Goal: Obtain resource: Download file/media

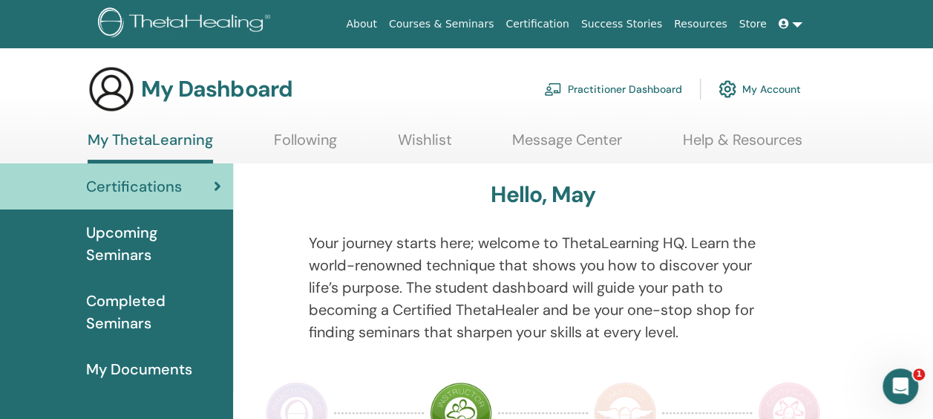
click at [143, 300] on span "Completed Seminars" at bounding box center [153, 311] width 135 height 45
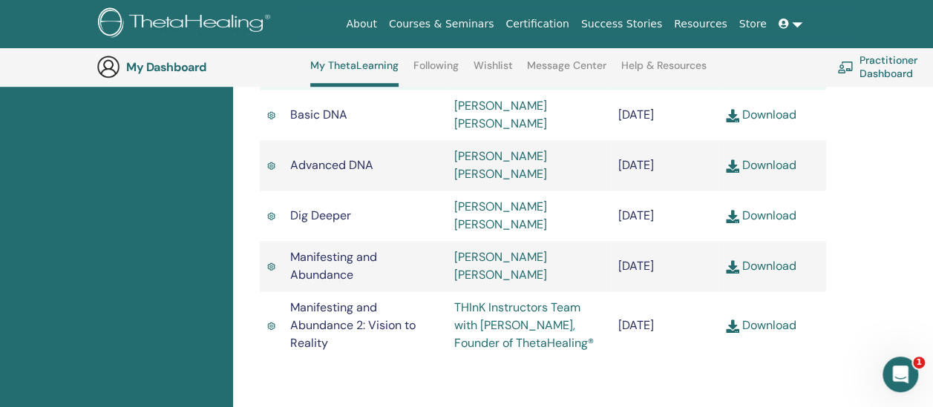
scroll to position [503, 0]
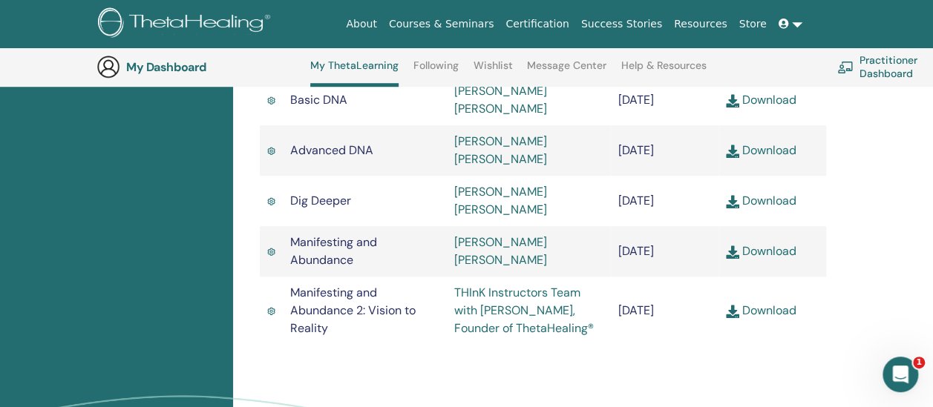
click at [773, 303] on link "Download" at bounding box center [761, 311] width 71 height 16
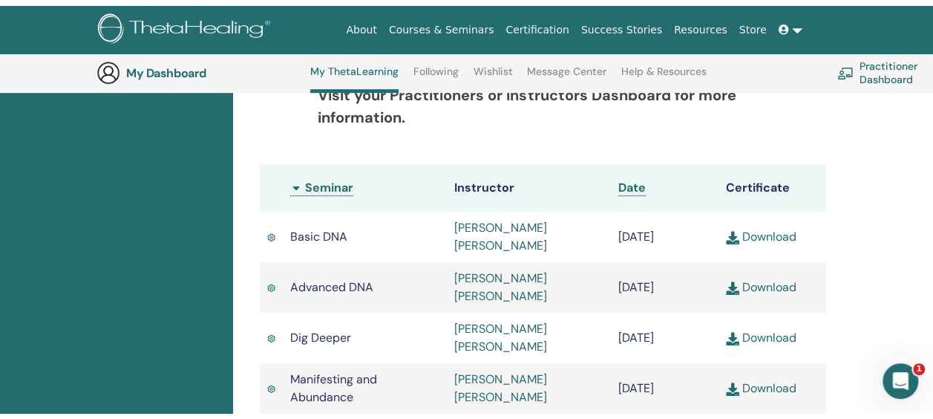
scroll to position [0, 0]
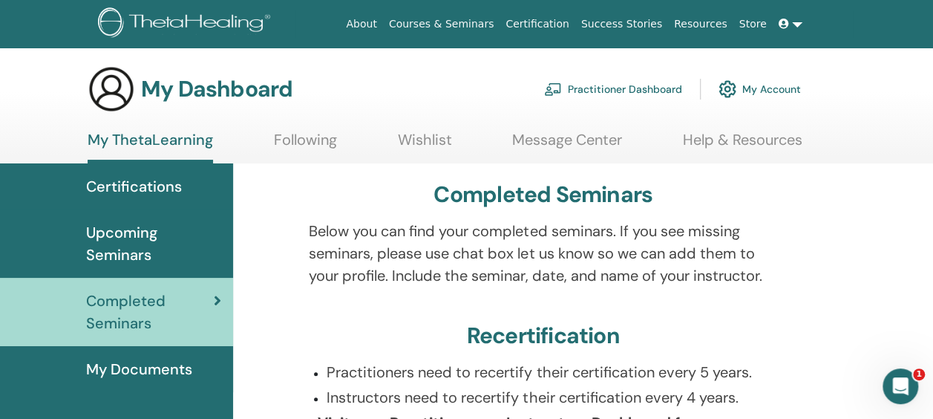
click at [554, 135] on link "Message Center" at bounding box center [567, 145] width 110 height 29
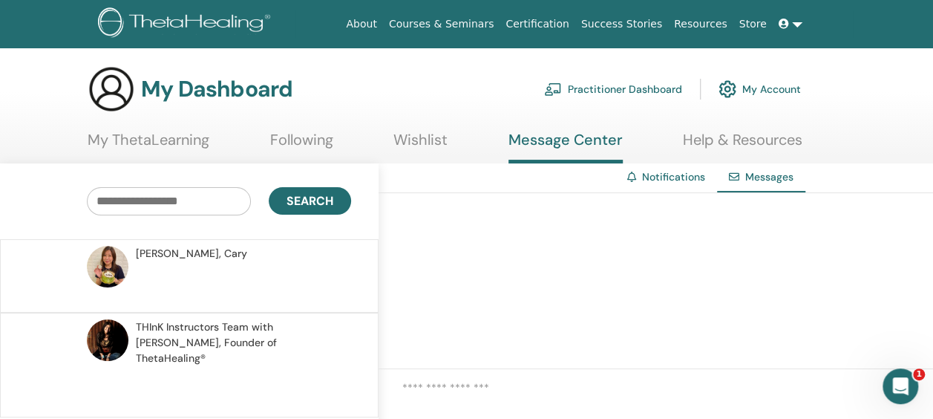
click at [187, 145] on link "My ThetaLearning" at bounding box center [149, 145] width 122 height 29
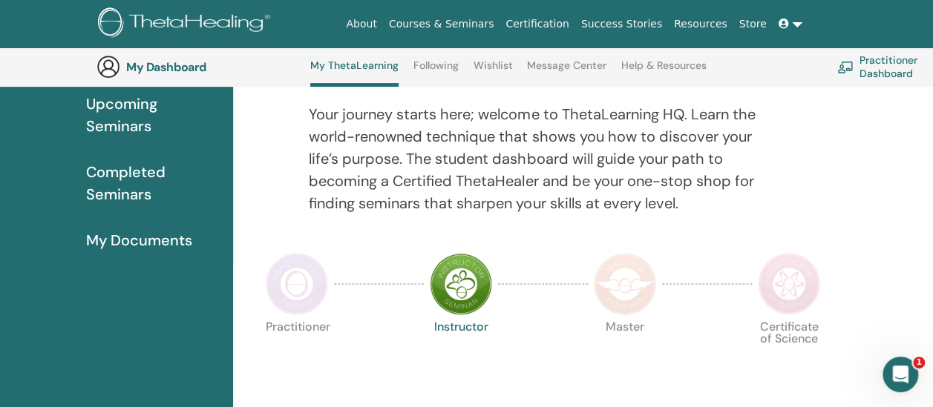
scroll to position [169, 0]
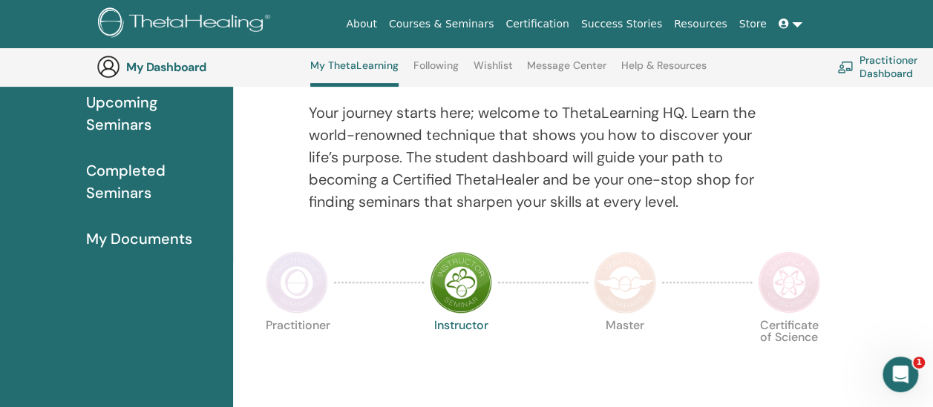
click at [187, 238] on span "My Documents" at bounding box center [139, 239] width 106 height 22
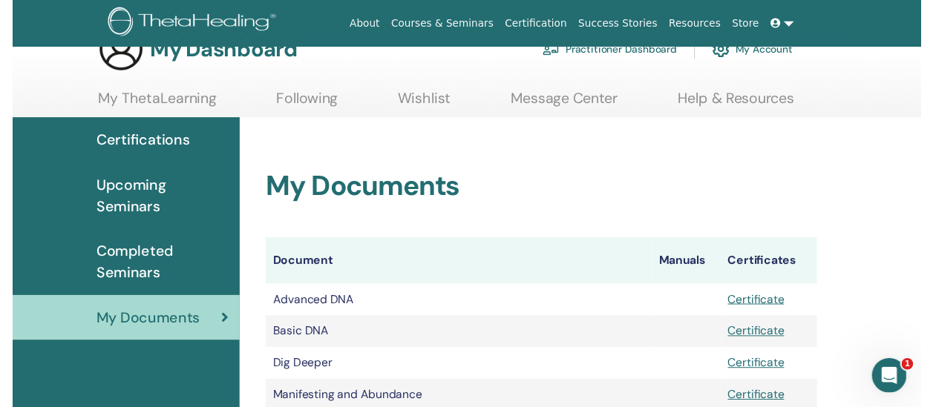
scroll to position [184, 0]
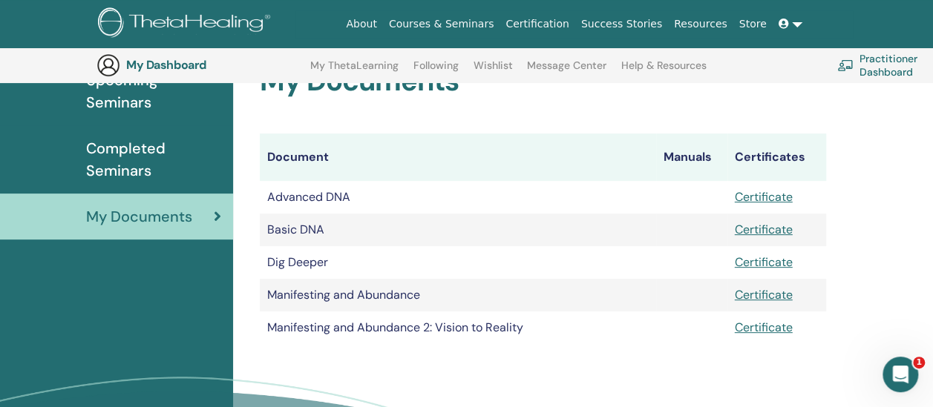
click at [690, 19] on link "Resources" at bounding box center [700, 23] width 65 height 27
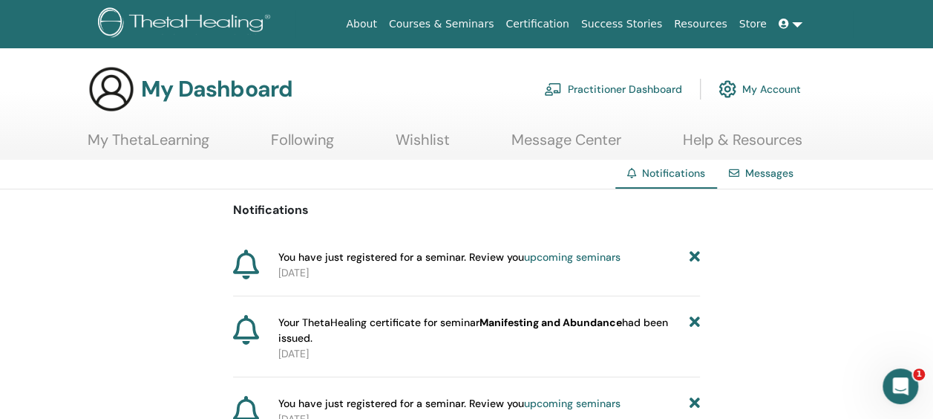
click at [769, 171] on link "Messages" at bounding box center [769, 172] width 48 height 13
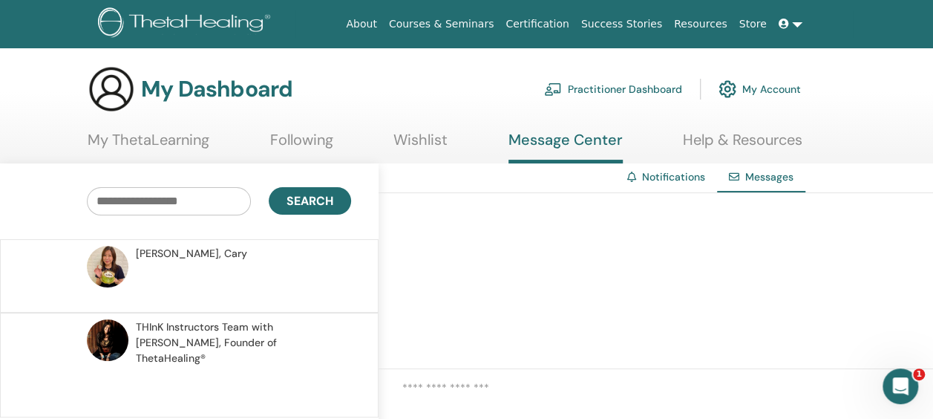
click at [188, 135] on link "My ThetaLearning" at bounding box center [149, 145] width 122 height 29
